Goal: Task Accomplishment & Management: Complete application form

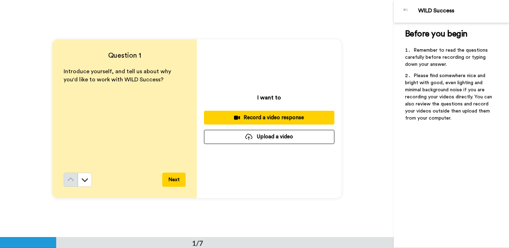
click at [301, 118] on div "Record a video response" at bounding box center [269, 117] width 119 height 7
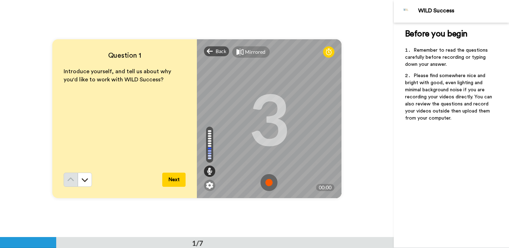
click at [271, 183] on img at bounding box center [269, 182] width 17 height 17
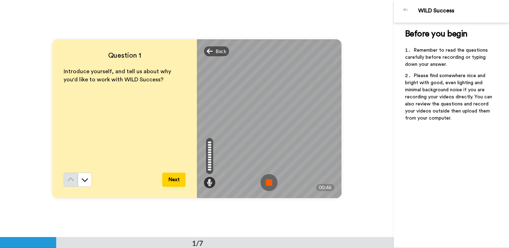
click at [271, 183] on img at bounding box center [269, 182] width 17 height 17
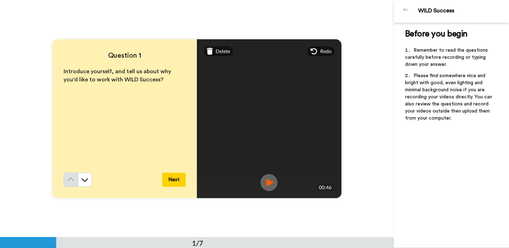
click at [269, 183] on img at bounding box center [269, 182] width 17 height 17
click at [172, 179] on button "Next" at bounding box center [173, 180] width 23 height 14
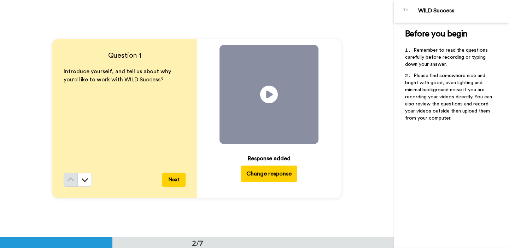
scroll to position [237, 0]
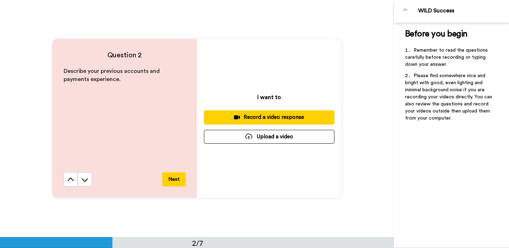
click at [293, 115] on div "Record a video response" at bounding box center [269, 117] width 119 height 7
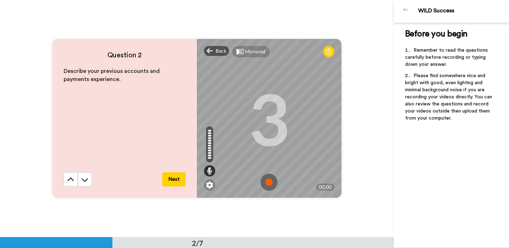
click at [273, 185] on img at bounding box center [269, 182] width 17 height 17
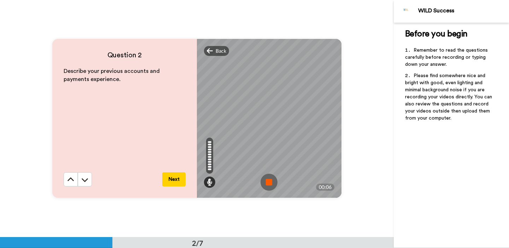
click at [272, 181] on img at bounding box center [269, 182] width 17 height 17
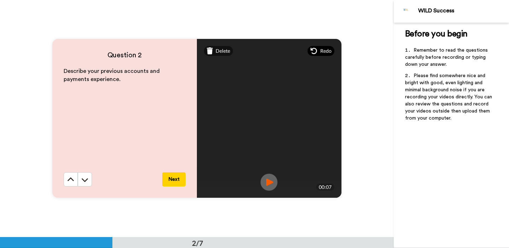
click at [325, 51] on span "Redo" at bounding box center [326, 50] width 11 height 7
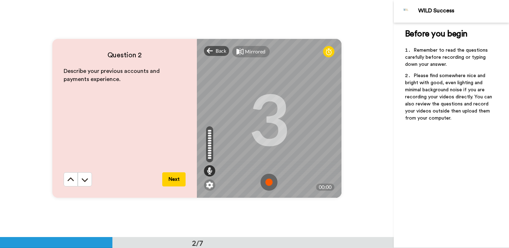
click at [271, 183] on img at bounding box center [269, 182] width 17 height 17
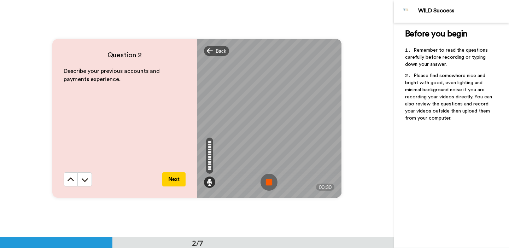
click at [271, 185] on img at bounding box center [269, 182] width 17 height 17
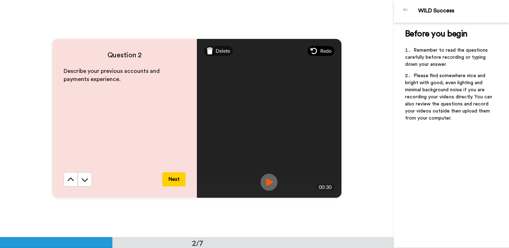
click at [325, 47] on div "Redo" at bounding box center [321, 51] width 27 height 10
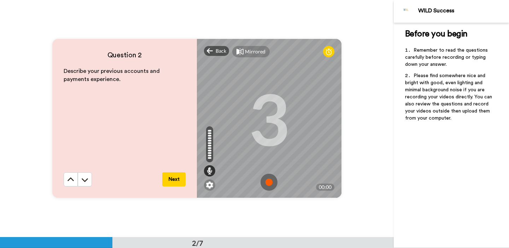
click at [270, 180] on img at bounding box center [269, 182] width 17 height 17
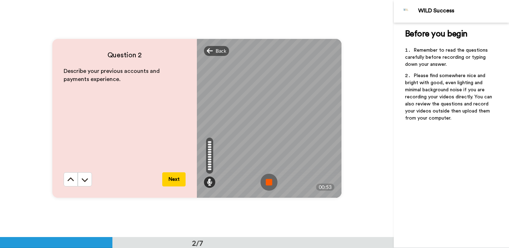
click at [269, 183] on img at bounding box center [269, 182] width 17 height 17
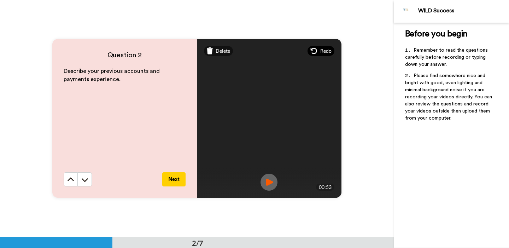
click at [324, 52] on span "Redo" at bounding box center [326, 50] width 11 height 7
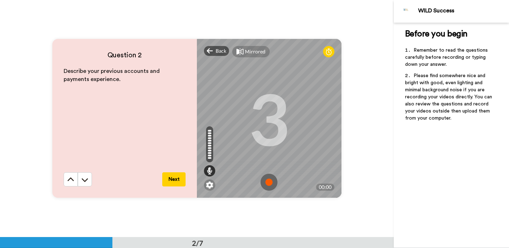
click at [271, 179] on img at bounding box center [269, 182] width 17 height 17
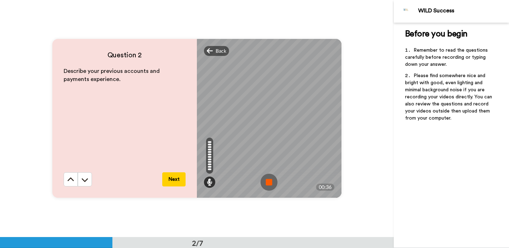
click at [272, 182] on img at bounding box center [269, 182] width 17 height 17
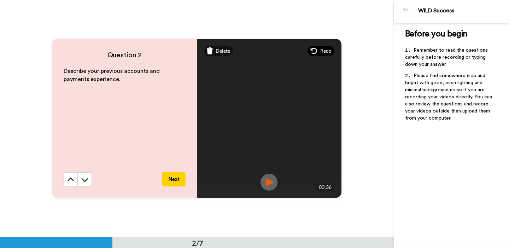
click at [325, 52] on span "Redo" at bounding box center [326, 50] width 11 height 7
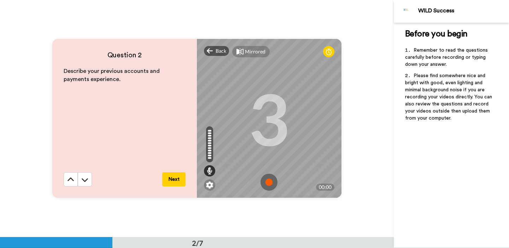
click at [270, 180] on img at bounding box center [269, 182] width 17 height 17
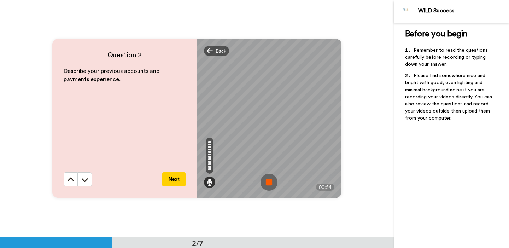
click at [270, 180] on img at bounding box center [269, 182] width 17 height 17
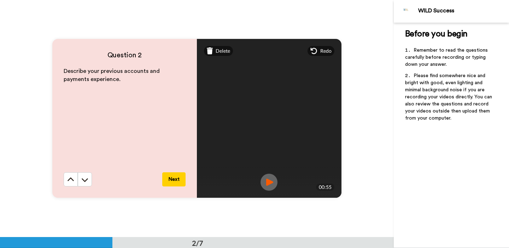
click at [269, 182] on img at bounding box center [269, 182] width 17 height 17
click at [178, 179] on button "Next" at bounding box center [173, 179] width 23 height 14
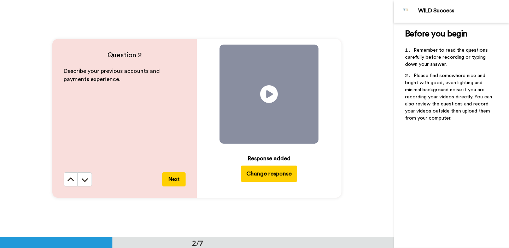
scroll to position [474, 0]
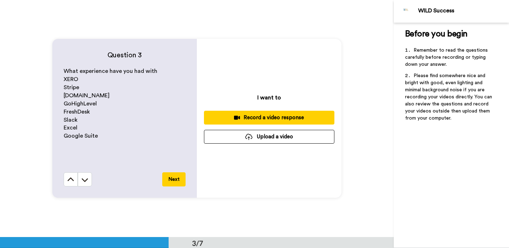
click at [291, 119] on div "Record a video response" at bounding box center [269, 117] width 119 height 7
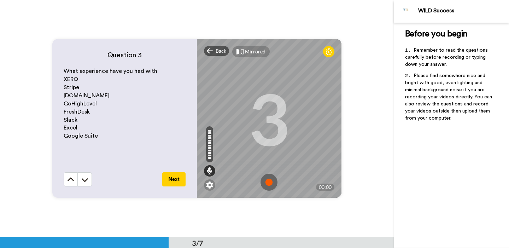
click at [271, 181] on img at bounding box center [269, 182] width 17 height 17
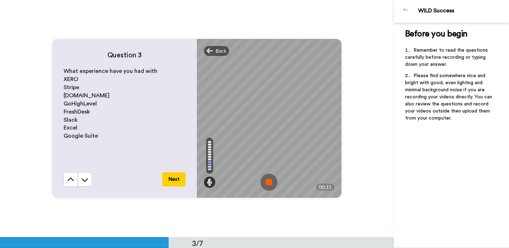
click at [270, 184] on img at bounding box center [269, 182] width 17 height 17
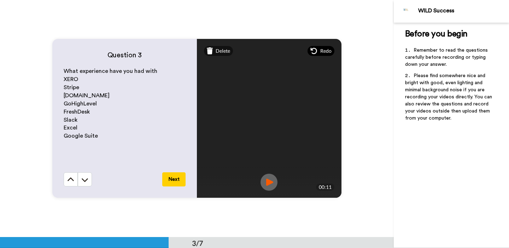
click at [327, 50] on span "Redo" at bounding box center [326, 50] width 11 height 7
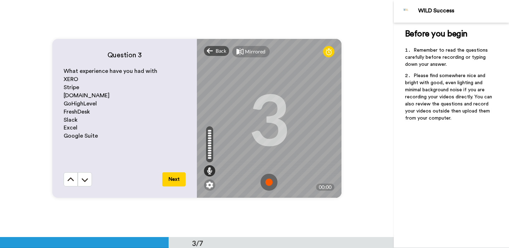
click at [270, 183] on img at bounding box center [269, 182] width 17 height 17
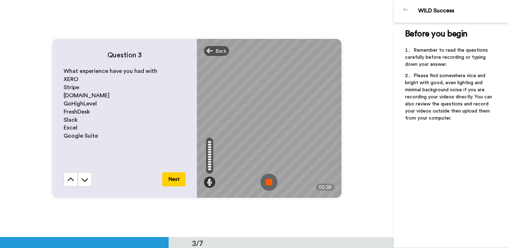
click at [270, 183] on img at bounding box center [269, 182] width 17 height 17
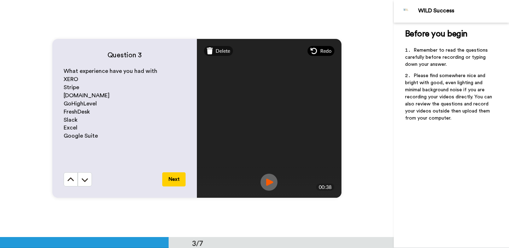
click at [323, 50] on span "Redo" at bounding box center [326, 50] width 11 height 7
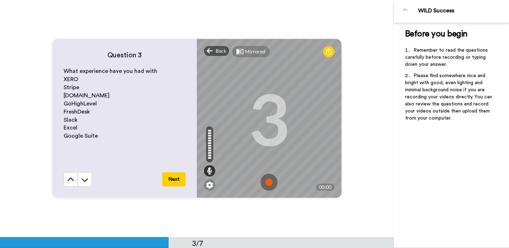
click at [271, 180] on img at bounding box center [269, 182] width 17 height 17
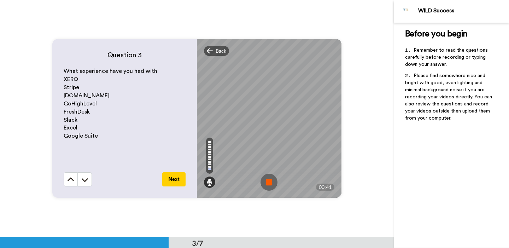
click at [273, 180] on img at bounding box center [269, 182] width 17 height 17
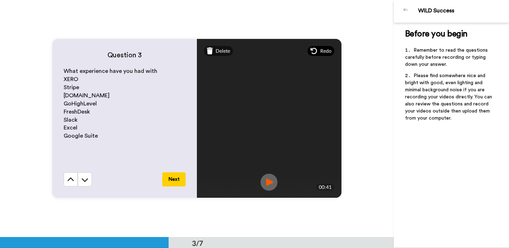
click at [330, 48] on span "Redo" at bounding box center [326, 50] width 11 height 7
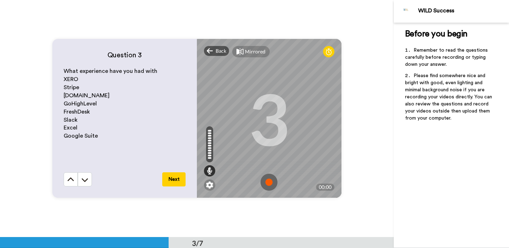
click at [270, 183] on img at bounding box center [269, 182] width 17 height 17
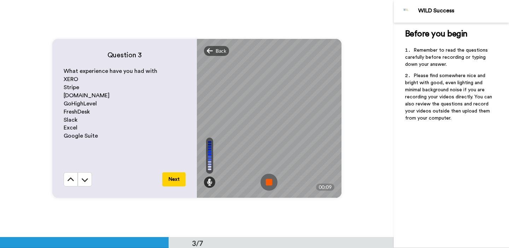
click at [270, 185] on img at bounding box center [269, 182] width 17 height 17
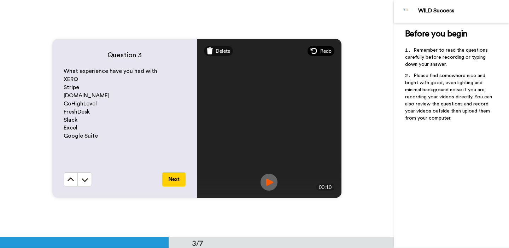
click at [322, 52] on span "Redo" at bounding box center [326, 50] width 11 height 7
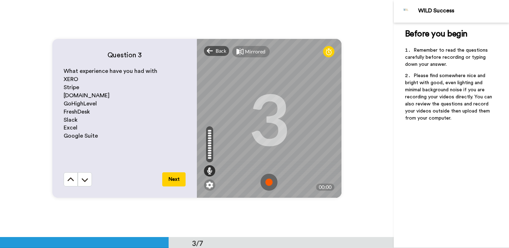
click at [273, 184] on img at bounding box center [269, 182] width 17 height 17
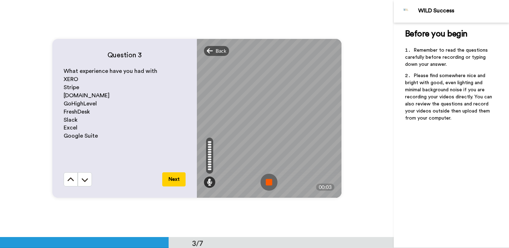
click at [269, 183] on img at bounding box center [269, 182] width 17 height 17
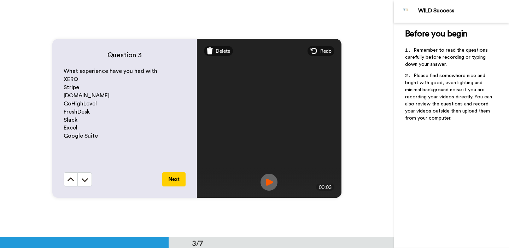
click at [333, 46] on div "Mirrored Redo" at bounding box center [269, 51] width 145 height 24
click at [327, 50] on span "Redo" at bounding box center [326, 50] width 11 height 7
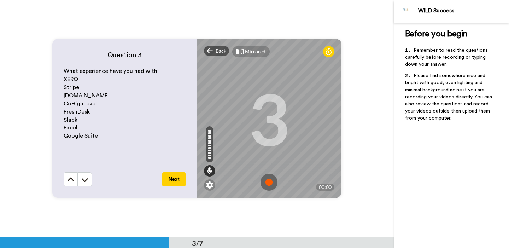
click at [271, 183] on img at bounding box center [269, 182] width 17 height 17
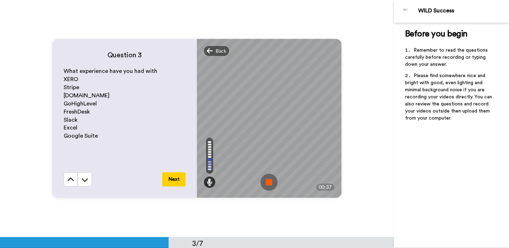
click at [269, 185] on img at bounding box center [269, 182] width 17 height 17
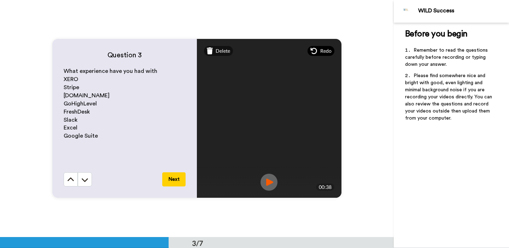
click at [325, 50] on span "Redo" at bounding box center [326, 50] width 11 height 7
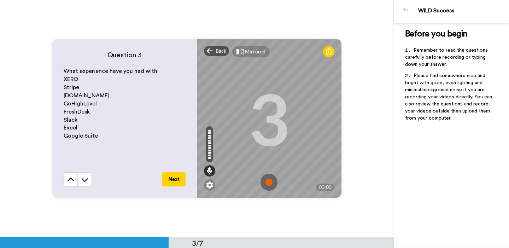
click at [271, 183] on img at bounding box center [269, 182] width 17 height 17
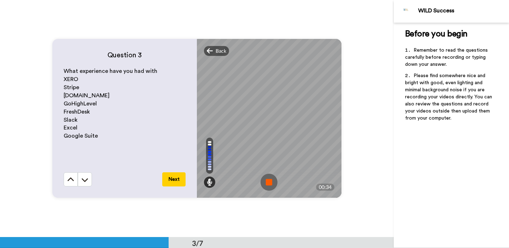
click at [271, 188] on img at bounding box center [269, 182] width 17 height 17
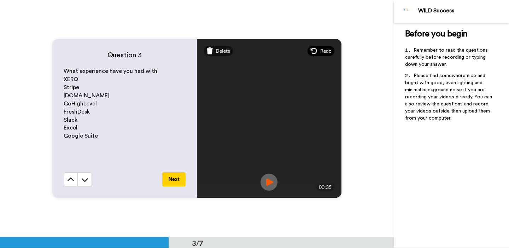
click at [323, 50] on span "Redo" at bounding box center [326, 50] width 11 height 7
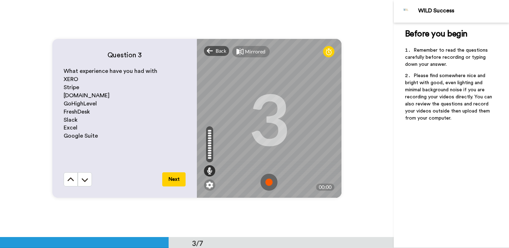
click at [271, 182] on img at bounding box center [269, 182] width 17 height 17
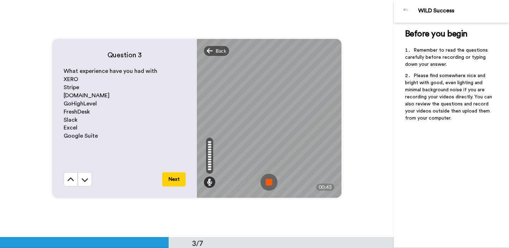
click at [270, 182] on img at bounding box center [269, 182] width 17 height 17
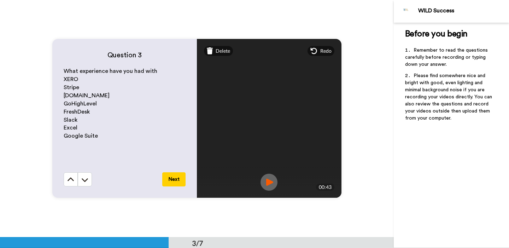
click at [270, 182] on img at bounding box center [269, 182] width 17 height 17
click at [181, 180] on button "Next" at bounding box center [173, 179] width 23 height 14
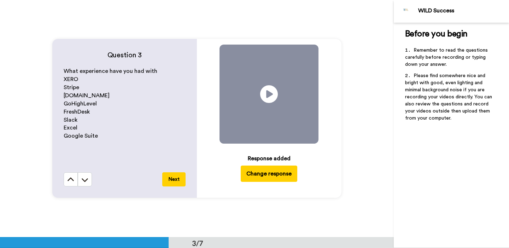
scroll to position [712, 0]
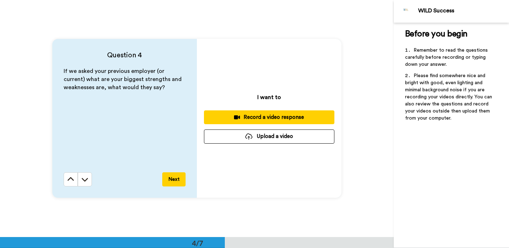
click at [292, 116] on div "Record a video response" at bounding box center [269, 117] width 119 height 7
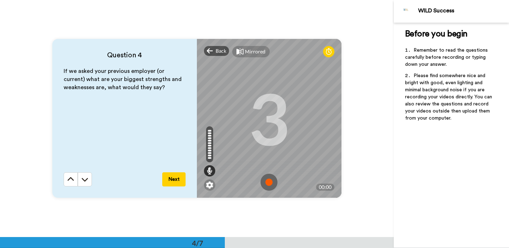
click at [271, 181] on img at bounding box center [269, 182] width 17 height 17
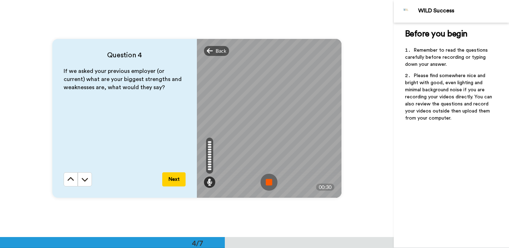
click at [271, 181] on img at bounding box center [269, 182] width 17 height 17
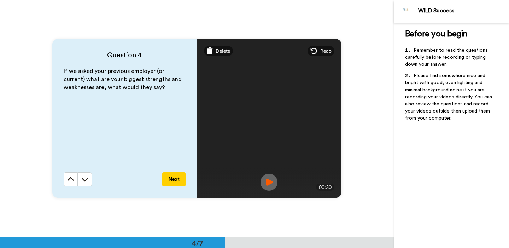
click at [271, 181] on img at bounding box center [269, 182] width 17 height 17
click at [177, 179] on button "Next" at bounding box center [173, 179] width 23 height 14
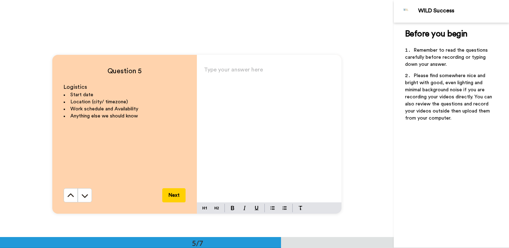
scroll to position [935, 0]
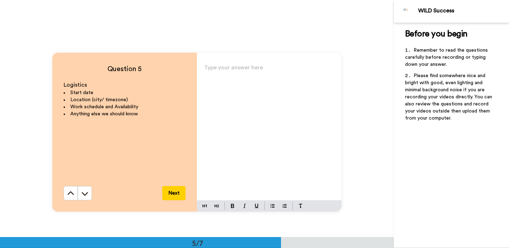
click at [226, 86] on div "Type your answer here ﻿" at bounding box center [269, 132] width 145 height 138
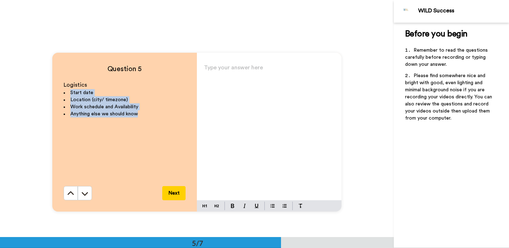
drag, startPoint x: 139, startPoint y: 112, endPoint x: 61, endPoint y: 91, distance: 80.6
click at [61, 91] on div "Question 5 Logistics Start date Location (city/ timezone) Work schedule and Ava…" at bounding box center [124, 132] width 145 height 159
copy ul "Start date Location (city/ timezone) Work schedule and Availability Anything el…"
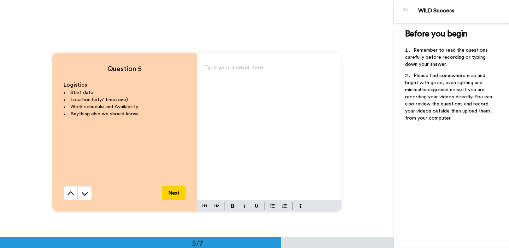
click at [241, 94] on div "Type your answer here ﻿" at bounding box center [269, 132] width 145 height 138
paste div
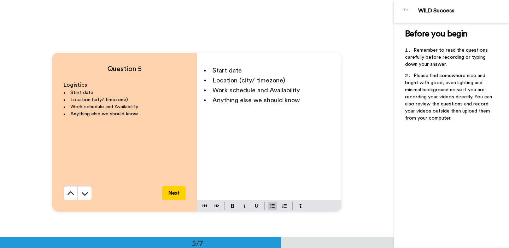
click at [269, 71] on li "Start date" at bounding box center [269, 70] width 131 height 10
click at [296, 83] on li "Location (city/ timezone)" at bounding box center [269, 80] width 131 height 10
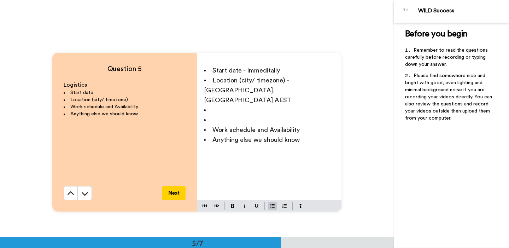
click at [228, 94] on li "Location (city/ timezone) - [GEOGRAPHIC_DATA], [GEOGRAPHIC_DATA] AEST" at bounding box center [269, 90] width 131 height 30
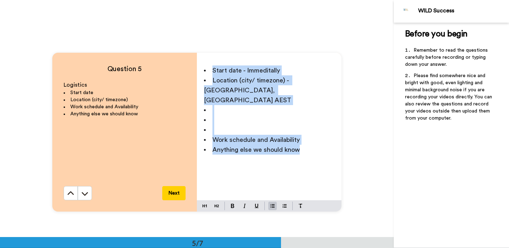
drag, startPoint x: 316, startPoint y: 149, endPoint x: 129, endPoint y: 36, distance: 217.7
click at [129, 36] on div "Question 5 Logistics Start date Location (city/ timezone) Work schedule and Ava…" at bounding box center [197, 132] width 394 height 237
click at [303, 135] on li "Work schedule and Availability" at bounding box center [269, 140] width 131 height 10
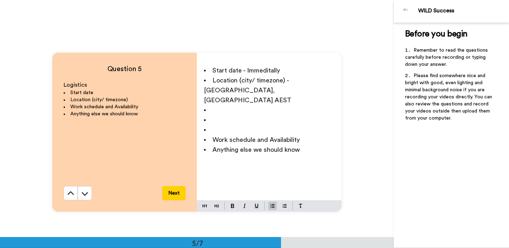
click at [291, 135] on li "Work schedule and Availability" at bounding box center [269, 140] width 131 height 10
click at [243, 125] on li "﻿" at bounding box center [269, 130] width 131 height 10
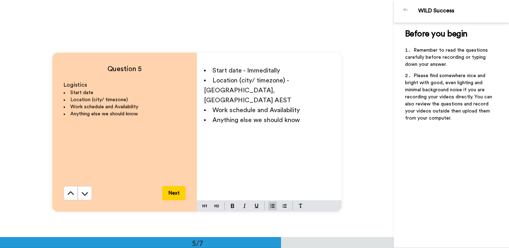
click at [313, 105] on li "Work schedule and Availability" at bounding box center [269, 110] width 131 height 10
click at [266, 71] on span "Start date - Immeditally" at bounding box center [247, 70] width 68 height 6
click at [304, 70] on li "Start date - Immediately" at bounding box center [269, 70] width 131 height 10
click at [312, 105] on li "Work schedule and Availability -" at bounding box center [269, 110] width 131 height 10
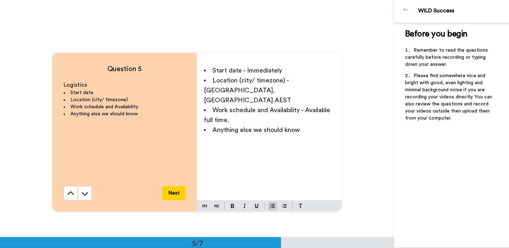
click at [305, 107] on span "Work schedule and Availability - Available full time." at bounding box center [268, 115] width 128 height 16
click at [320, 125] on li "Anything else we should know" at bounding box center [269, 130] width 131 height 10
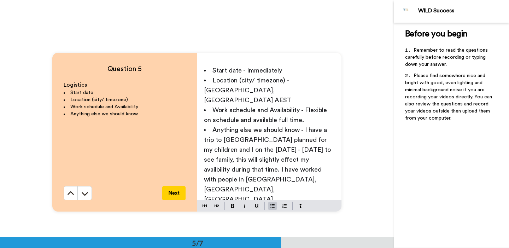
click at [213, 110] on span "Work schedule and Availability - Flexible on schedule and available full time." at bounding box center [266, 115] width 125 height 16
click at [324, 109] on li "Work schedule and Availability - Flexible on work schedule and available full t…" at bounding box center [269, 115] width 131 height 20
click at [250, 161] on span "Anything else we should know - I have a trip to [GEOGRAPHIC_DATA] planned for m…" at bounding box center [268, 179] width 129 height 105
click at [326, 151] on span "Anything else we should know - I have a trip to [GEOGRAPHIC_DATA] planned for m…" at bounding box center [268, 184] width 129 height 115
click at [279, 160] on span "Anything else we should know - I have a trip to [GEOGRAPHIC_DATA] planned for m…" at bounding box center [268, 184] width 129 height 115
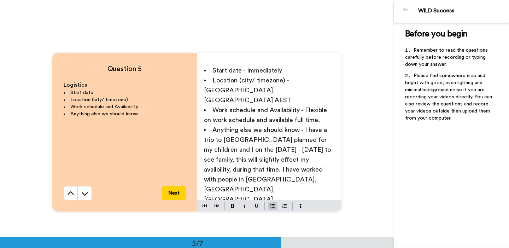
click at [203, 150] on div "Start date - Immediately Location (city/ timezone) - [GEOGRAPHIC_DATA], [GEOGRA…" at bounding box center [269, 132] width 145 height 138
click at [233, 163] on span "Anything else we should know - I have a trip to [GEOGRAPHIC_DATA] planned for m…" at bounding box center [268, 179] width 129 height 105
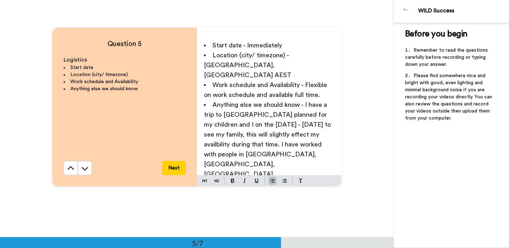
scroll to position [964, 0]
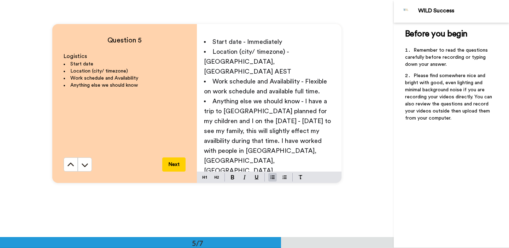
click at [213, 39] on span "Start date - Immediately" at bounding box center [248, 42] width 70 height 6
click at [271, 181] on button at bounding box center [273, 177] width 8 height 8
click at [210, 52] on li "Location (city/ timezone) - [GEOGRAPHIC_DATA], [GEOGRAPHIC_DATA] AEST" at bounding box center [269, 62] width 131 height 30
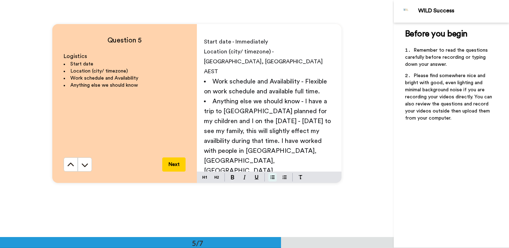
click at [272, 175] on img at bounding box center [273, 177] width 4 height 6
click at [212, 78] on span "Work schedule and Availability - Flexible on work schedule and available full t…" at bounding box center [266, 86] width 125 height 16
click at [272, 177] on img at bounding box center [273, 177] width 4 height 6
click at [261, 118] on span "Anything else we should know - I have a trip to [GEOGRAPHIC_DATA] planned for m…" at bounding box center [268, 150] width 129 height 105
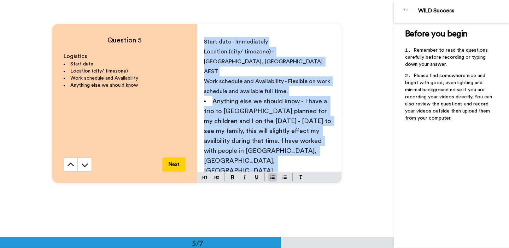
drag, startPoint x: 269, startPoint y: 154, endPoint x: 191, endPoint y: 8, distance: 164.8
click at [191, 8] on div "Question 5 Logistics Start date Location (city/ timezone) Work schedule and Ava…" at bounding box center [197, 103] width 394 height 237
click at [257, 114] on span "Anything else we should know - I have a trip to [GEOGRAPHIC_DATA] planned for m…" at bounding box center [268, 150] width 129 height 105
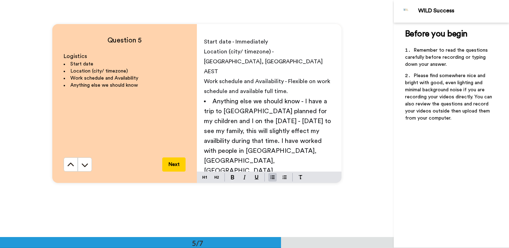
click at [211, 98] on span "Anything else we should know - I have a trip to [GEOGRAPHIC_DATA] planned for m…" at bounding box center [268, 150] width 129 height 105
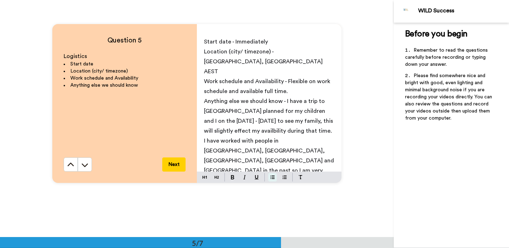
click at [272, 178] on img at bounding box center [273, 177] width 4 height 6
click at [304, 142] on p "Anything else we should know - I have a trip to [GEOGRAPHIC_DATA] planned for m…" at bounding box center [269, 140] width 131 height 89
drag, startPoint x: 275, startPoint y: 42, endPoint x: 234, endPoint y: 42, distance: 41.0
click at [234, 42] on p "Start date - Immediately" at bounding box center [269, 42] width 131 height 10
drag, startPoint x: 267, startPoint y: 52, endPoint x: 226, endPoint y: 54, distance: 41.1
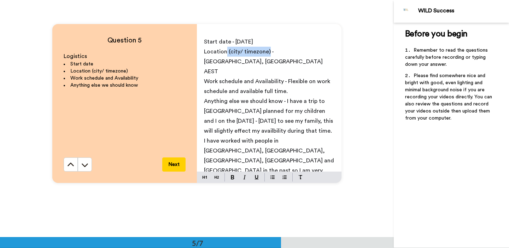
click at [226, 54] on span "Location (city/ timezone) - [GEOGRAPHIC_DATA], [GEOGRAPHIC_DATA] AEST" at bounding box center [264, 61] width 120 height 25
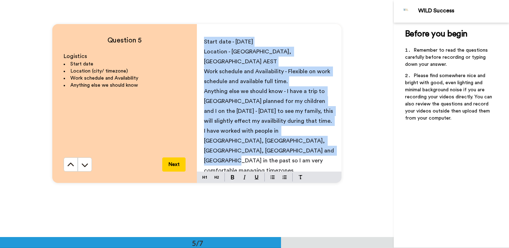
drag, startPoint x: 298, startPoint y: 143, endPoint x: 202, endPoint y: 36, distance: 143.8
click at [202, 36] on div "Start date - [DATE] Location - [GEOGRAPHIC_DATA], [GEOGRAPHIC_DATA] AEST Work s…" at bounding box center [269, 103] width 145 height 138
copy div "Start date - [DATE] Location - [GEOGRAPHIC_DATA], [GEOGRAPHIC_DATA] AEST Work s…"
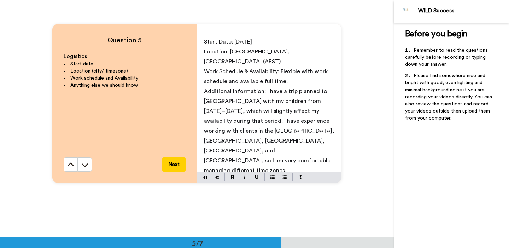
click at [259, 148] on div "Start Date: [DATE] Location: [GEOGRAPHIC_DATA], [GEOGRAPHIC_DATA] (AEST) Work S…" at bounding box center [269, 103] width 145 height 138
drag, startPoint x: 249, startPoint y: 93, endPoint x: 211, endPoint y: 92, distance: 38.6
click at [211, 92] on span "Additional Information: I have a trip planned to [GEOGRAPHIC_DATA] with my chil…" at bounding box center [270, 130] width 132 height 85
click at [257, 143] on p "Additional Information: I have a trip planned to [GEOGRAPHIC_DATA] with my chil…" at bounding box center [269, 130] width 131 height 89
click at [177, 163] on button "Next" at bounding box center [173, 164] width 23 height 14
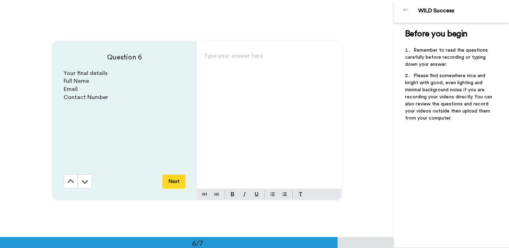
scroll to position [1186, 0]
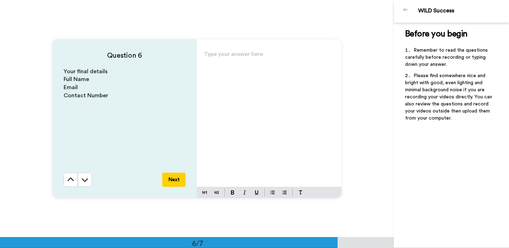
click at [254, 92] on div "Type your answer here ﻿" at bounding box center [269, 118] width 145 height 138
drag, startPoint x: 108, startPoint y: 97, endPoint x: 56, endPoint y: 78, distance: 55.4
click at [56, 78] on div "Question 6 Your final details Full Name Email Contact Number Next" at bounding box center [124, 118] width 145 height 159
copy div "Full Name Email Contact Number"
click at [238, 82] on div "Type your answer here ﻿" at bounding box center [269, 118] width 145 height 138
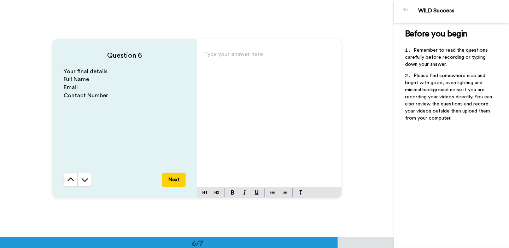
paste div
click at [240, 56] on p "Full Name" at bounding box center [269, 57] width 131 height 10
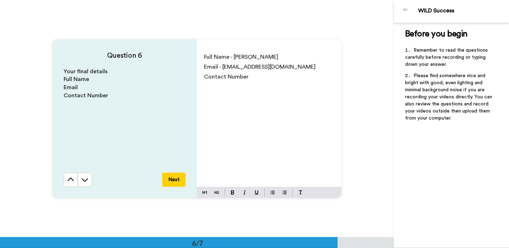
click at [226, 65] on span "Email - [EMAIL_ADDRESS][DOMAIN_NAME]" at bounding box center [260, 67] width 112 height 6
click at [272, 77] on p "Contact Number" at bounding box center [269, 77] width 131 height 10
click at [302, 102] on div "Full Name - [PERSON_NAME] Email - [EMAIL_ADDRESS][DOMAIN_NAME] Contact Number -…" at bounding box center [269, 118] width 145 height 138
click at [179, 180] on button "Next" at bounding box center [173, 180] width 23 height 14
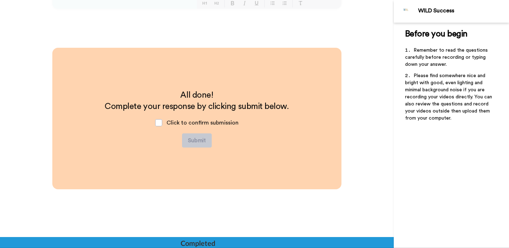
scroll to position [1376, 0]
click at [157, 121] on span at bounding box center [158, 122] width 7 height 7
click at [202, 142] on button "Submit" at bounding box center [197, 140] width 30 height 14
